Goal: Transaction & Acquisition: Purchase product/service

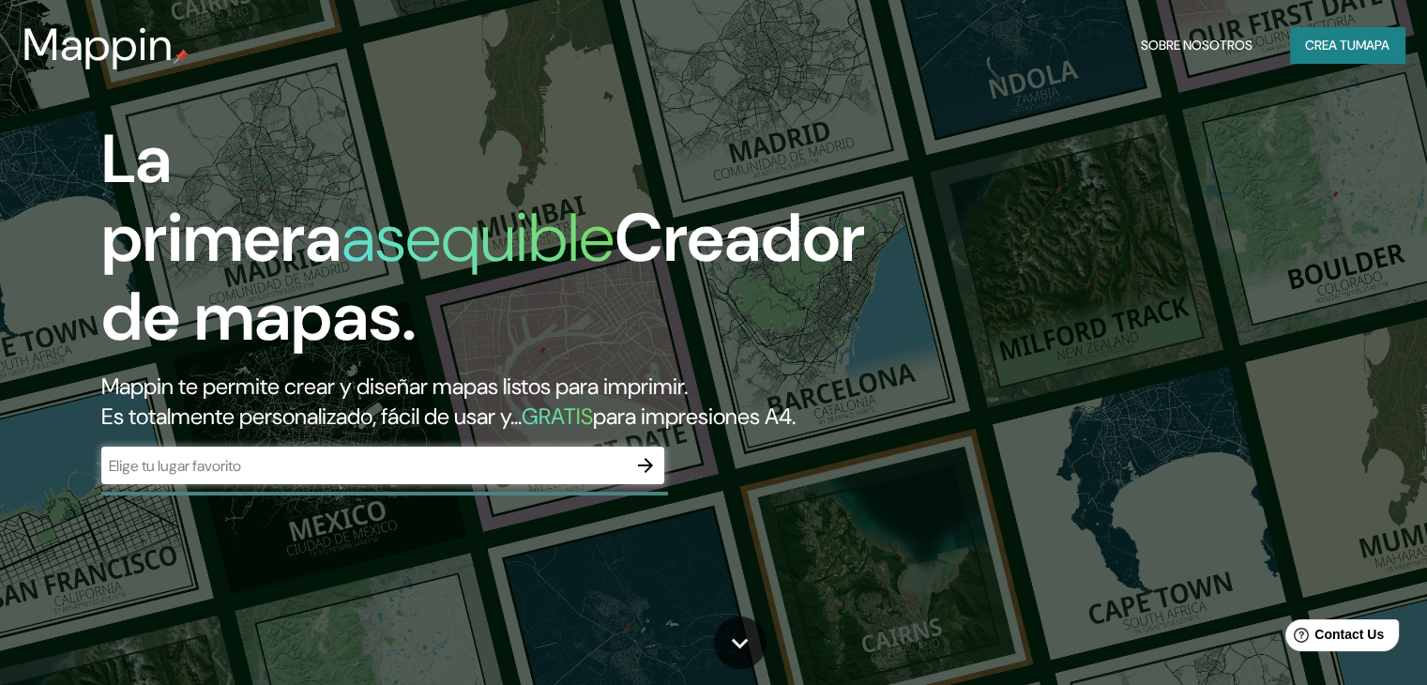
drag, startPoint x: 0, startPoint y: 0, endPoint x: 1054, endPoint y: 219, distance: 1076.8
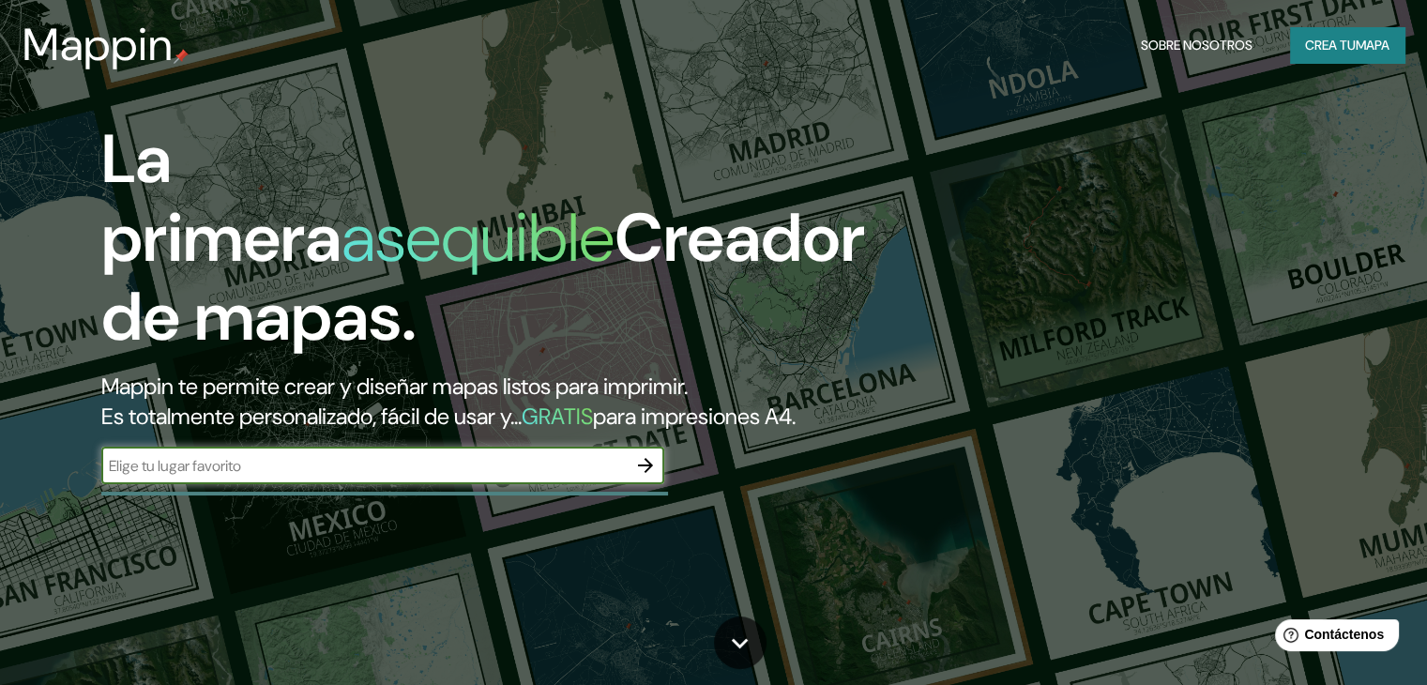
click at [653, 477] on icon "button" at bounding box center [645, 465] width 23 height 23
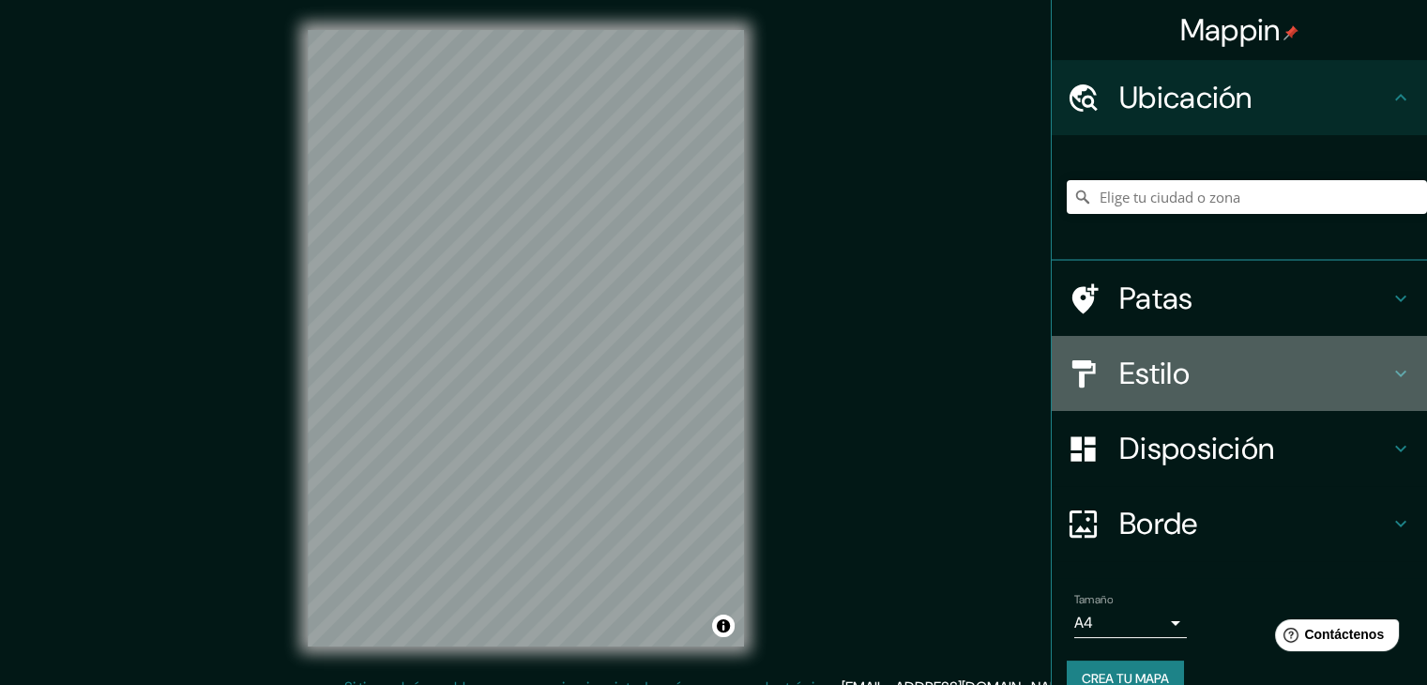
click at [1130, 357] on font "Estilo" at bounding box center [1154, 373] width 70 height 39
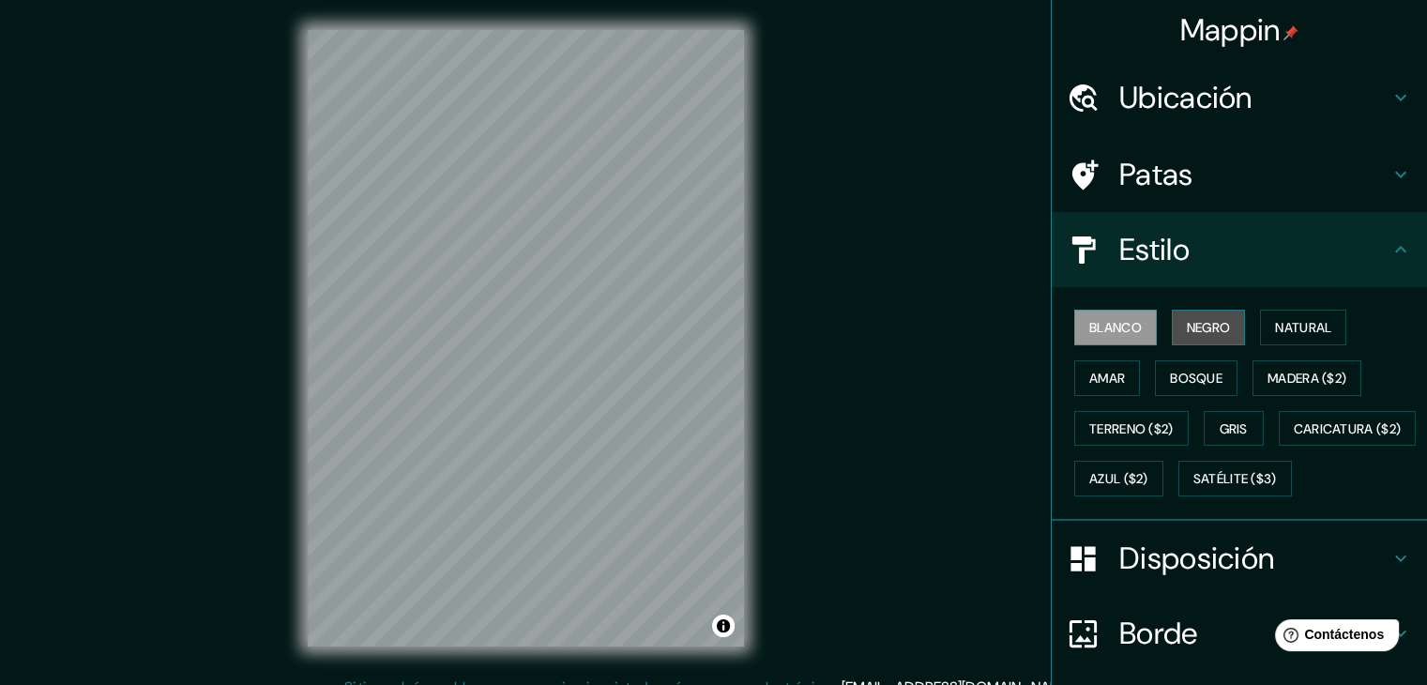
click at [1187, 331] on font "Negro" at bounding box center [1209, 327] width 44 height 17
click at [1145, 578] on font "Disposición" at bounding box center [1196, 557] width 155 height 39
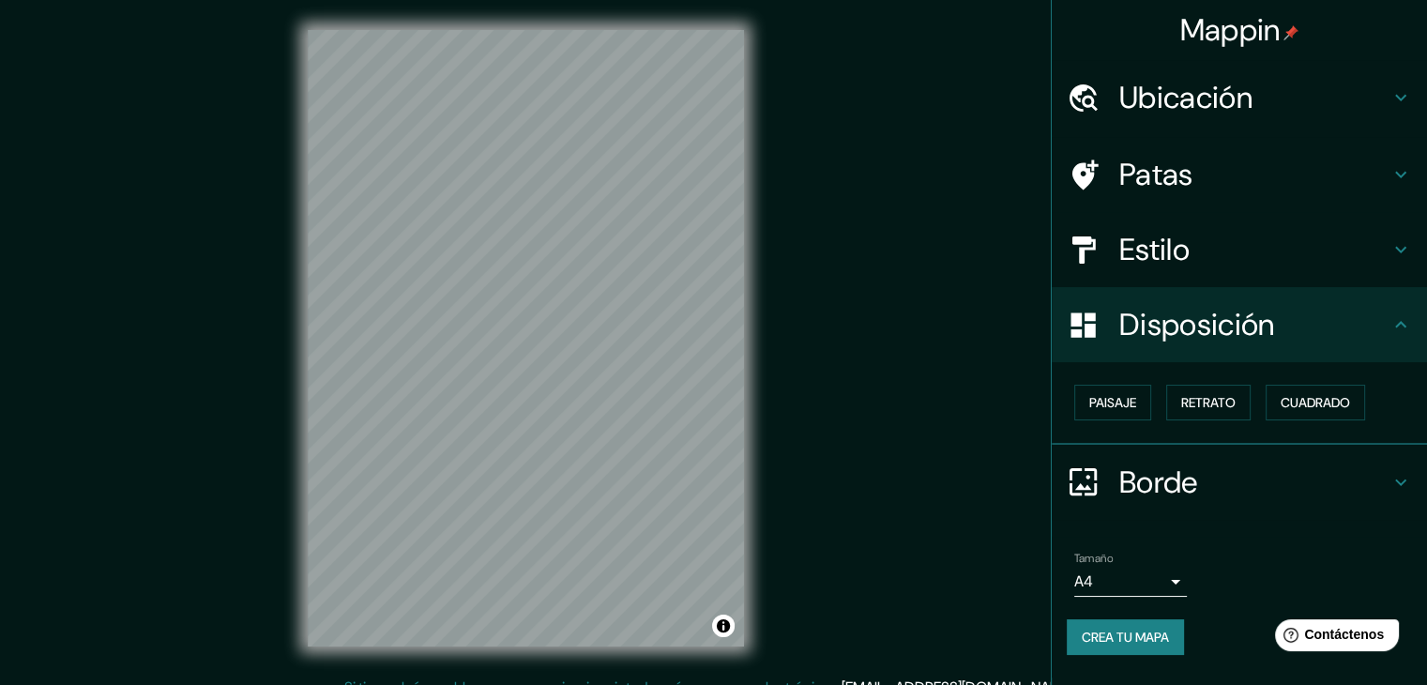
click at [1166, 585] on body "Mappin Ubicación Patas Estilo Disposición Paisaje Retrato Cuadrado Borde Elige …" at bounding box center [713, 342] width 1427 height 685
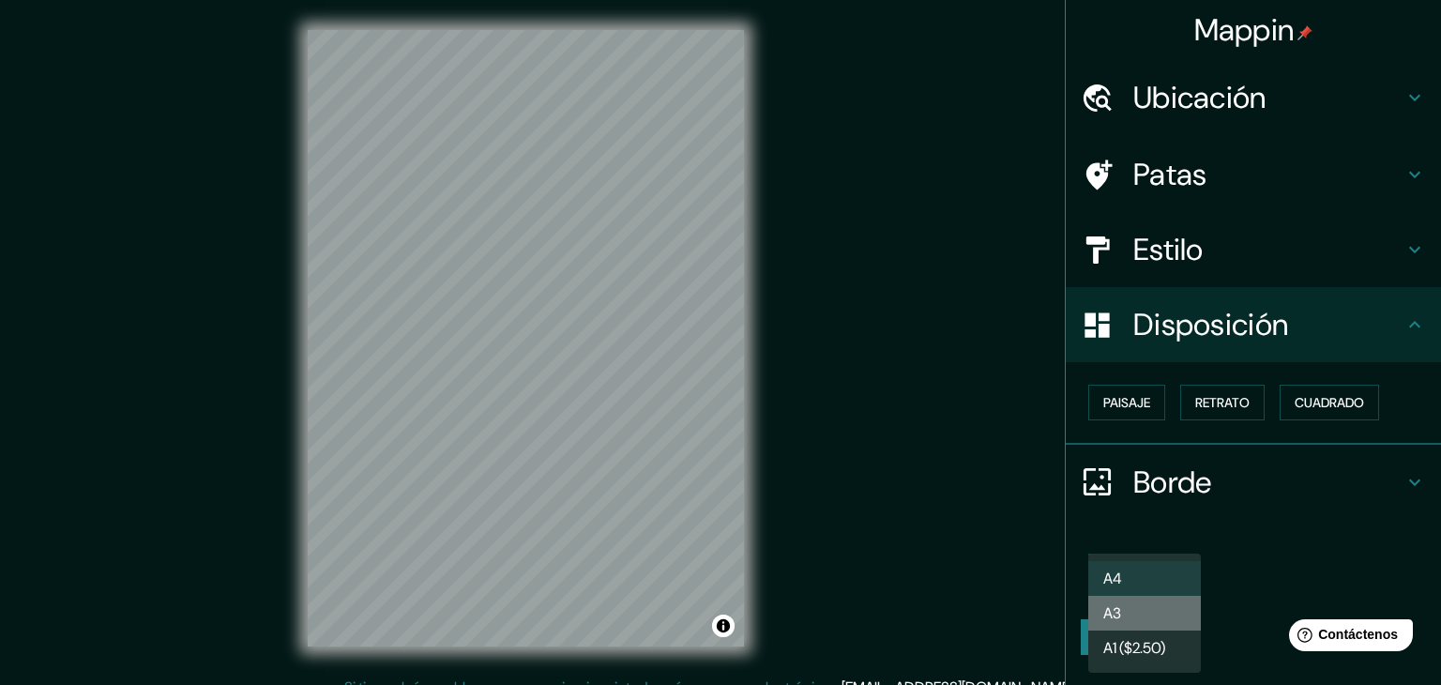
click at [1156, 617] on li "A3" at bounding box center [1144, 613] width 113 height 35
type input "a4"
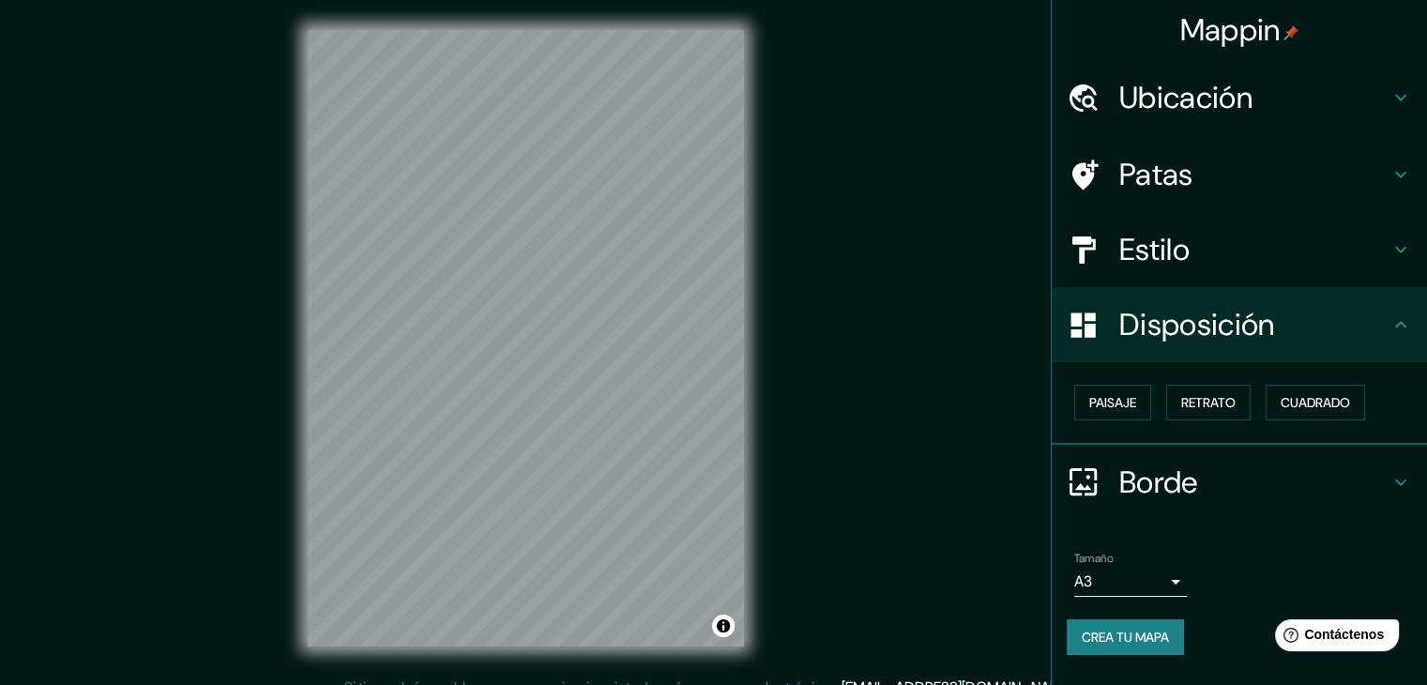
click at [1188, 257] on font "Estilo" at bounding box center [1154, 249] width 70 height 39
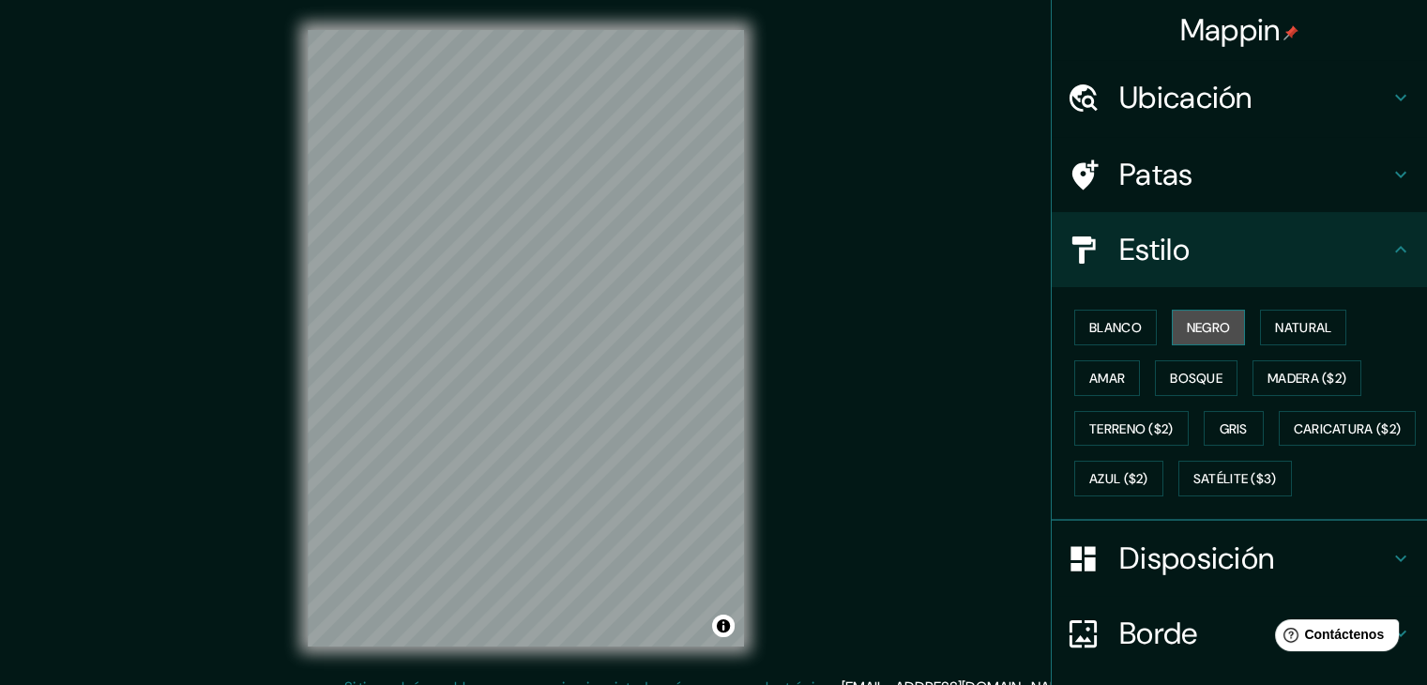
click at [1197, 331] on font "Negro" at bounding box center [1209, 327] width 44 height 17
click at [1128, 325] on font "Blanco" at bounding box center [1115, 327] width 53 height 17
click at [1216, 339] on button "Negro" at bounding box center [1209, 328] width 74 height 36
click at [1279, 325] on font "Natural" at bounding box center [1303, 327] width 56 height 17
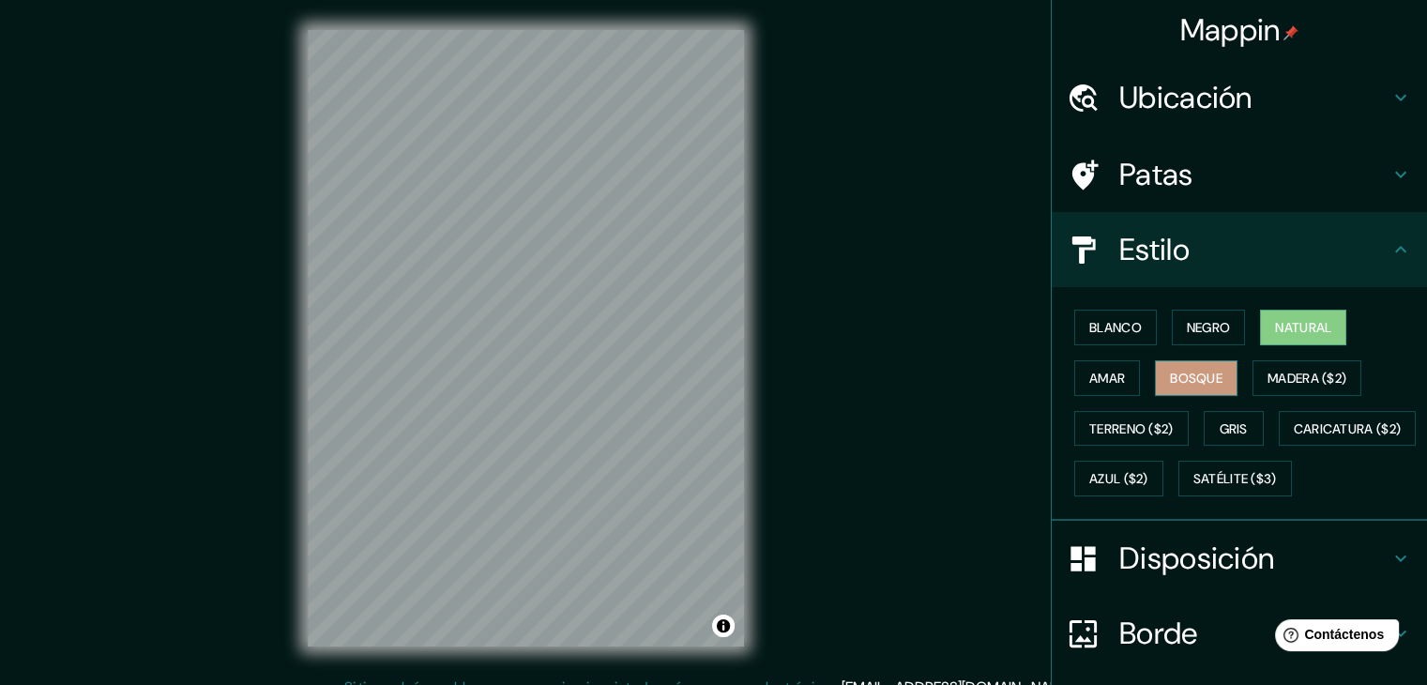
click at [1207, 363] on button "Bosque" at bounding box center [1196, 378] width 83 height 36
click at [1089, 378] on font "Amar" at bounding box center [1107, 378] width 36 height 17
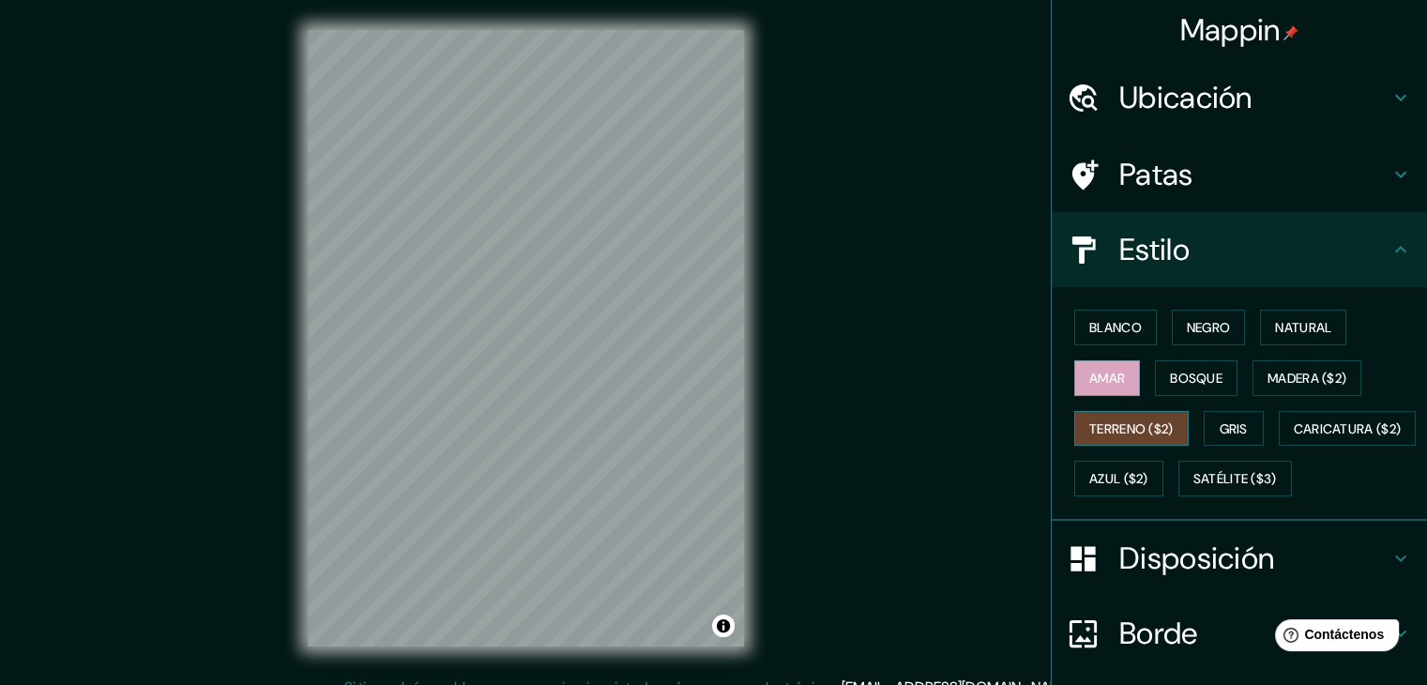
click at [1112, 436] on font "Terreno ($2)" at bounding box center [1131, 428] width 84 height 24
click at [1219, 431] on font "Gris" at bounding box center [1233, 428] width 28 height 17
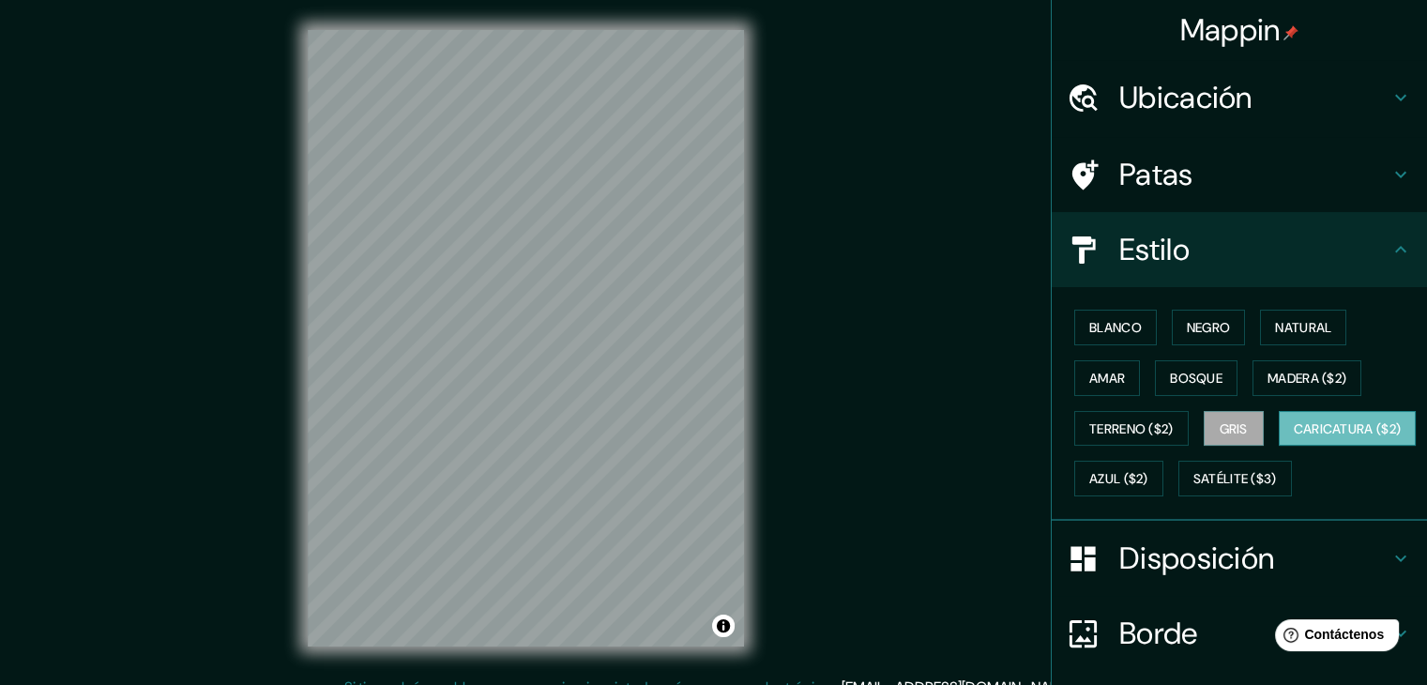
click at [1294, 437] on font "Caricatura ($2)" at bounding box center [1348, 428] width 108 height 17
click at [1193, 488] on font "Satélite ($3)" at bounding box center [1234, 479] width 83 height 17
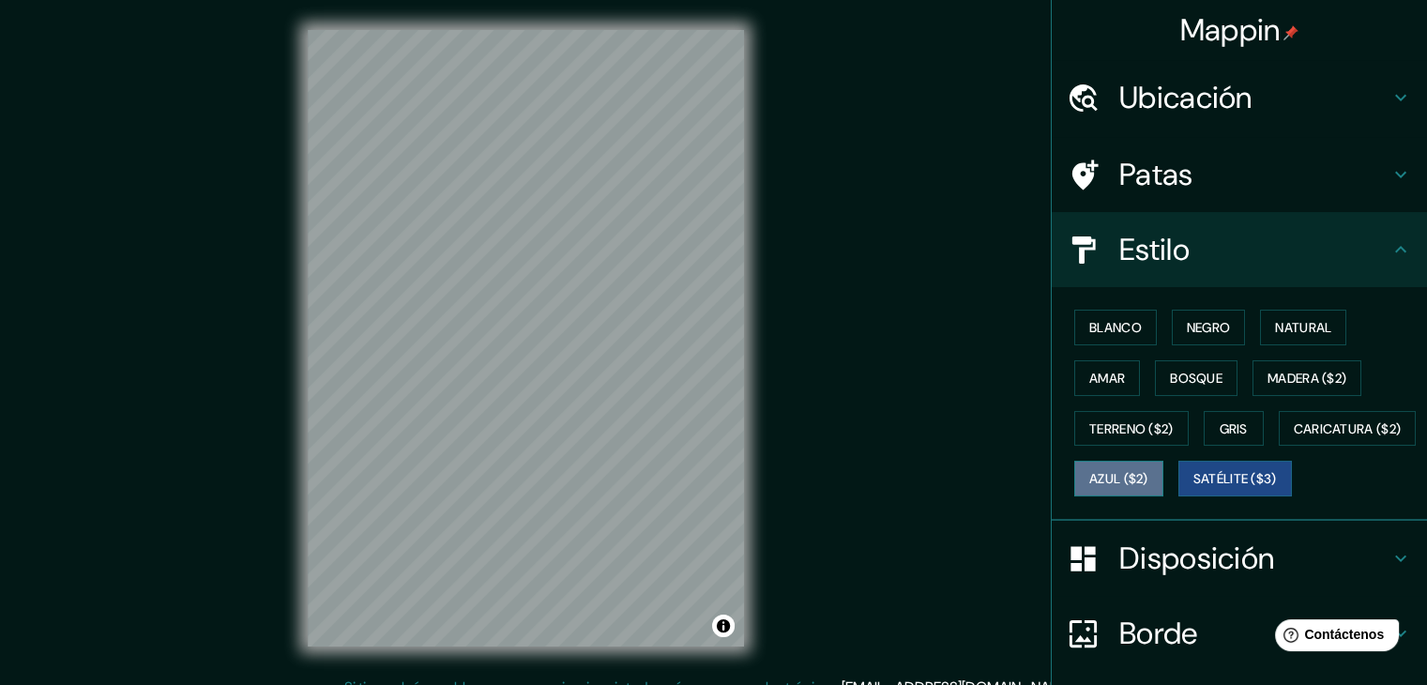
click at [1148, 471] on font "Azul ($2)" at bounding box center [1118, 479] width 59 height 17
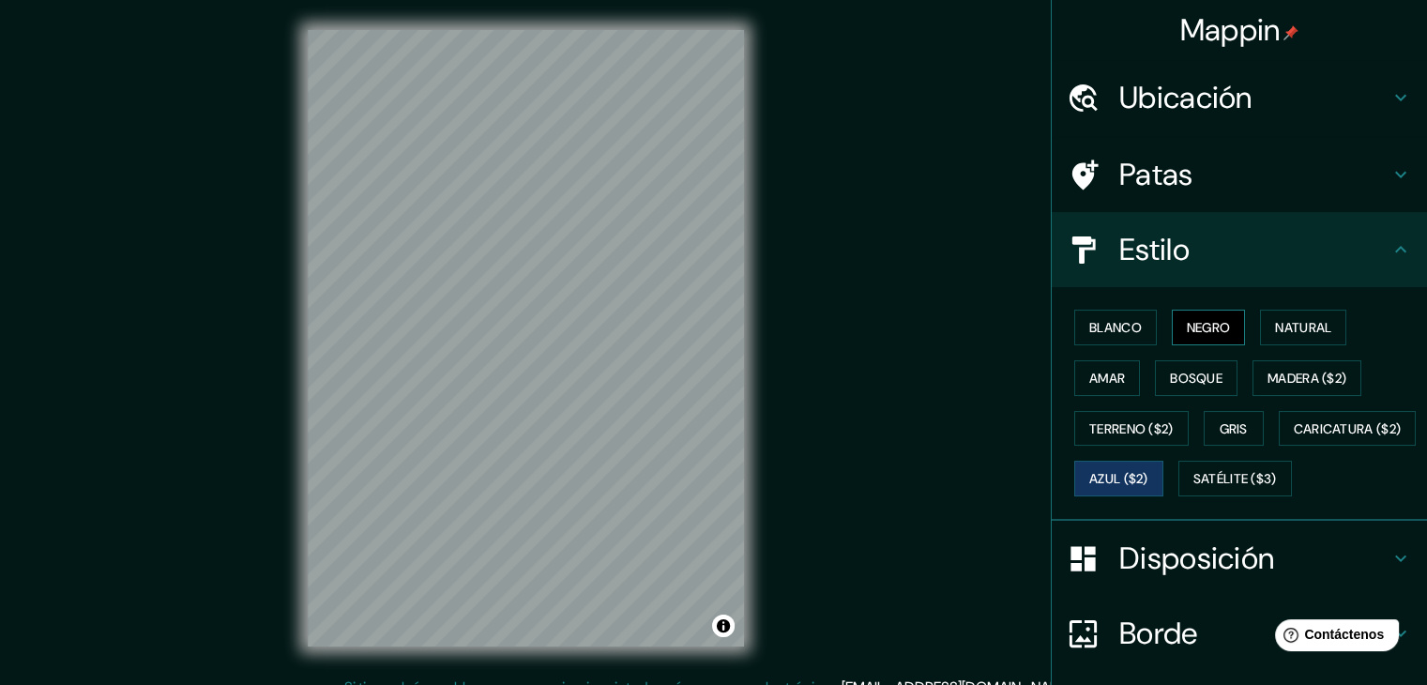
click at [1188, 324] on font "Negro" at bounding box center [1209, 327] width 44 height 17
